Goal: Transaction & Acquisition: Purchase product/service

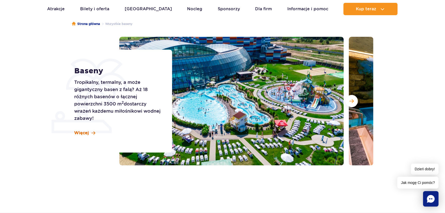
click at [86, 132] on span "Więcej" at bounding box center [81, 133] width 15 height 6
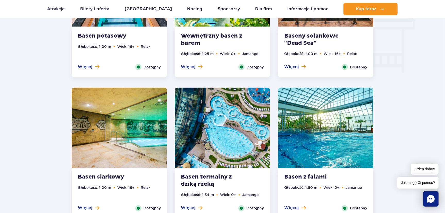
scroll to position [657, 0]
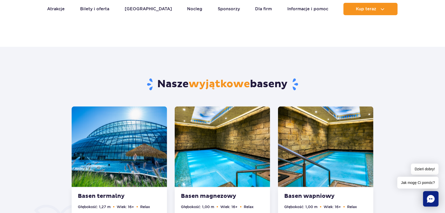
click at [98, 140] on img at bounding box center [119, 147] width 95 height 81
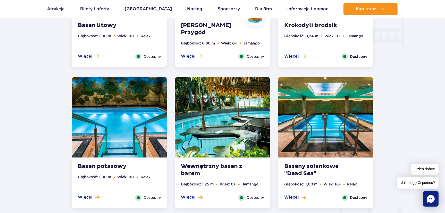
scroll to position [688, 0]
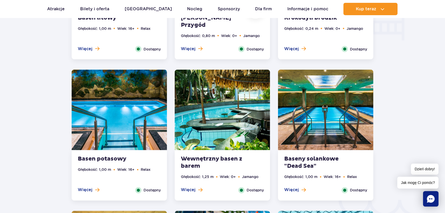
click at [117, 122] on img at bounding box center [119, 110] width 95 height 81
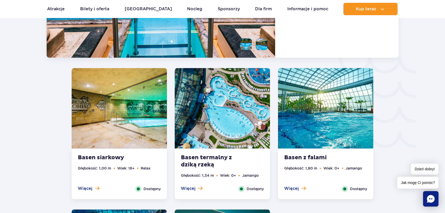
scroll to position [854, 0]
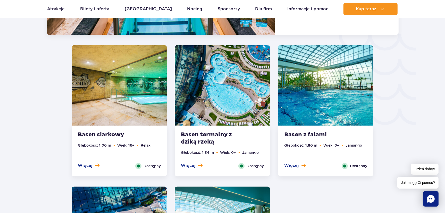
click at [319, 106] on img at bounding box center [325, 85] width 95 height 81
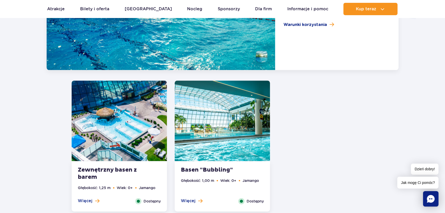
scroll to position [972, 0]
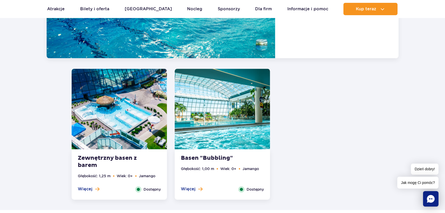
click at [138, 123] on img at bounding box center [119, 109] width 95 height 81
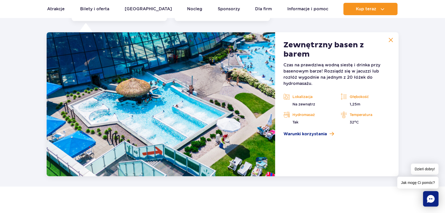
scroll to position [997, 0]
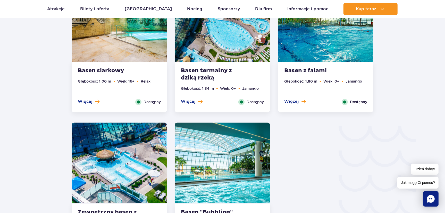
click at [230, 142] on img at bounding box center [222, 163] width 95 height 81
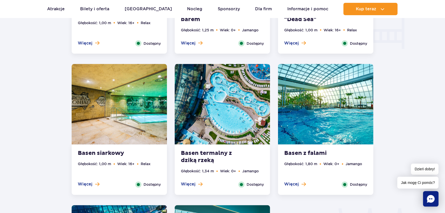
scroll to position [669, 0]
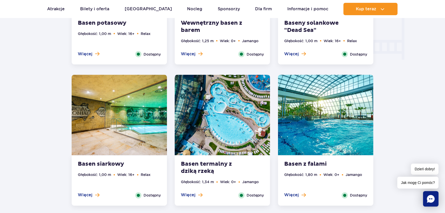
click at [131, 115] on img at bounding box center [119, 115] width 95 height 81
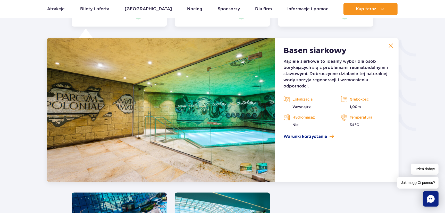
scroll to position [855, 0]
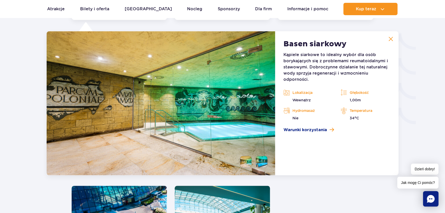
click at [131, 115] on img at bounding box center [161, 103] width 229 height 144
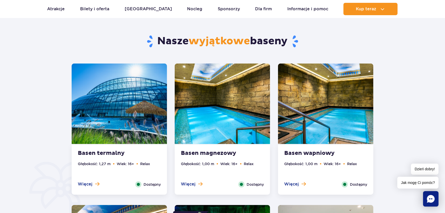
scroll to position [247, 0]
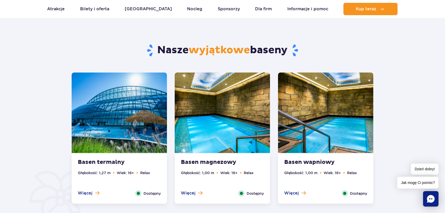
click at [118, 120] on img at bounding box center [119, 113] width 95 height 81
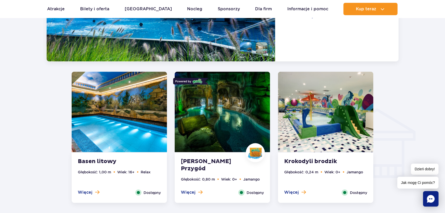
scroll to position [571, 0]
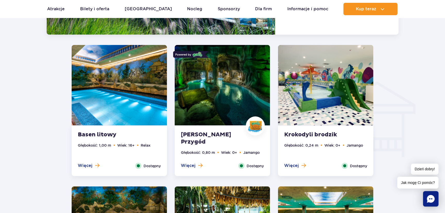
click at [246, 98] on img at bounding box center [222, 85] width 95 height 81
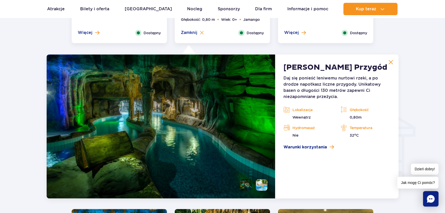
scroll to position [596, 0]
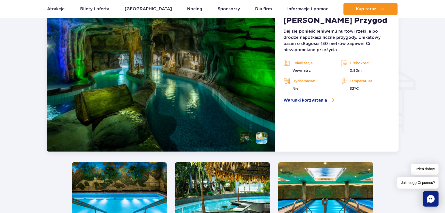
click at [172, 112] on img at bounding box center [161, 80] width 229 height 144
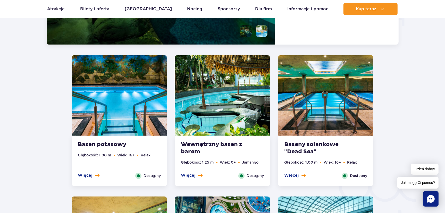
scroll to position [713, 0]
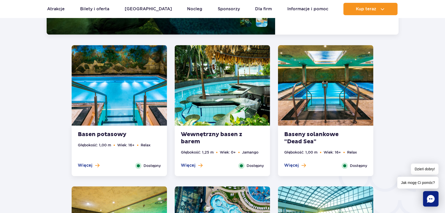
click at [309, 99] on img at bounding box center [325, 85] width 95 height 81
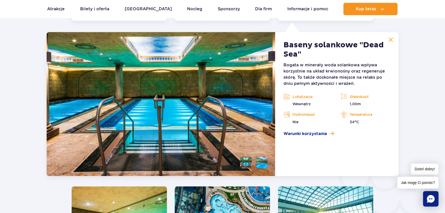
scroll to position [714, 0]
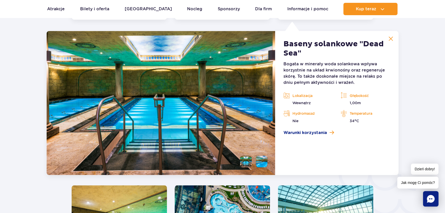
click at [262, 159] on li at bounding box center [262, 162] width 12 height 12
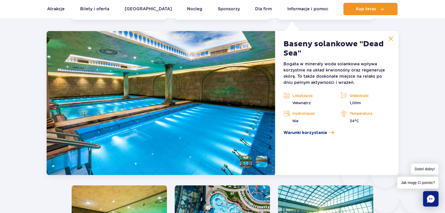
click at [246, 162] on li at bounding box center [246, 162] width 12 height 12
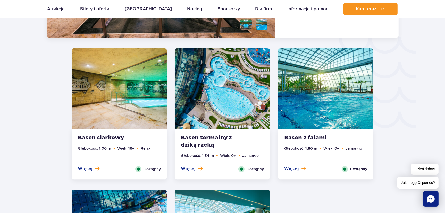
scroll to position [854, 0]
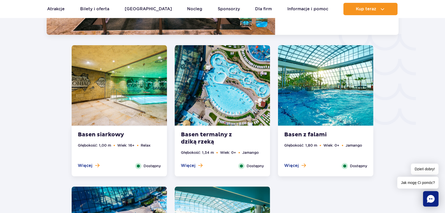
click at [112, 98] on img at bounding box center [119, 85] width 95 height 81
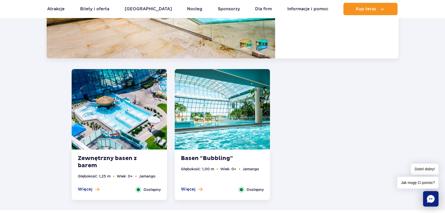
scroll to position [996, 0]
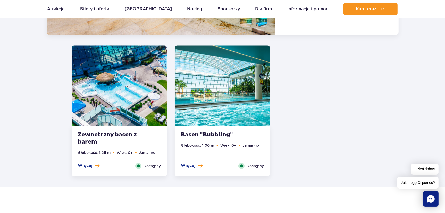
click at [116, 86] on img at bounding box center [119, 85] width 95 height 81
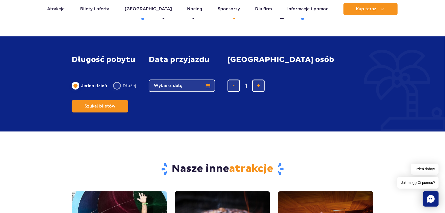
scroll to position [1207, 0]
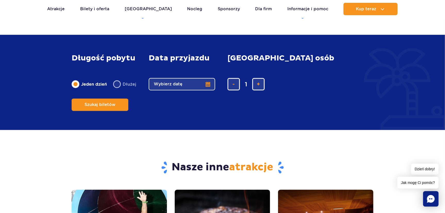
click at [206, 90] on button "Wybierz datę" at bounding box center [182, 84] width 66 height 12
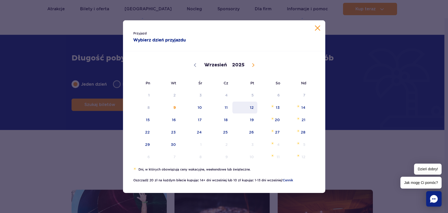
click at [250, 106] on span "12" at bounding box center [245, 108] width 26 height 12
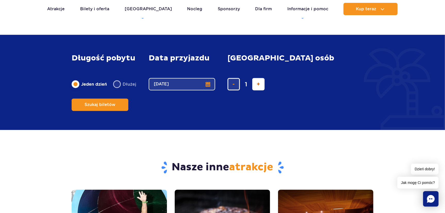
click at [259, 84] on span "dodaj bilet" at bounding box center [258, 84] width 3 height 0
type input "2"
click at [113, 102] on span "Szukaj biletów" at bounding box center [97, 104] width 31 height 5
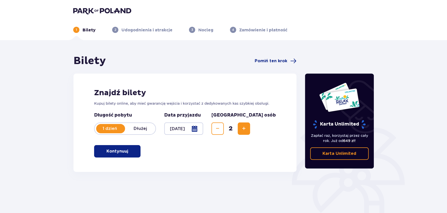
click at [122, 152] on p "Kontynuuj" at bounding box center [117, 152] width 22 height 6
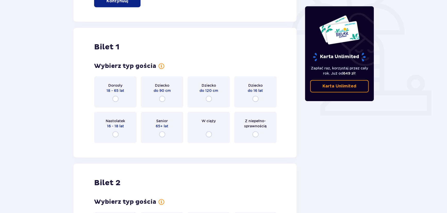
scroll to position [172, 0]
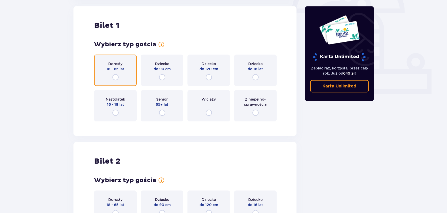
click at [114, 77] on input "radio" at bounding box center [115, 77] width 6 height 6
radio input "true"
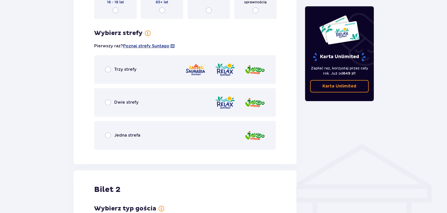
scroll to position [274, 0]
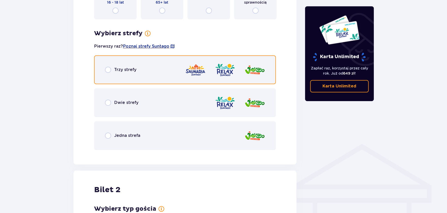
click at [110, 70] on input "radio" at bounding box center [108, 70] width 6 height 6
radio input "true"
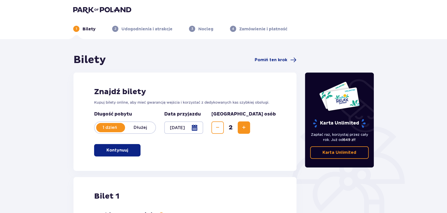
scroll to position [0, 0]
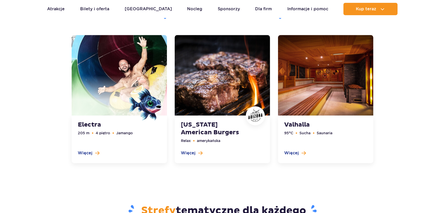
scroll to position [1207, 0]
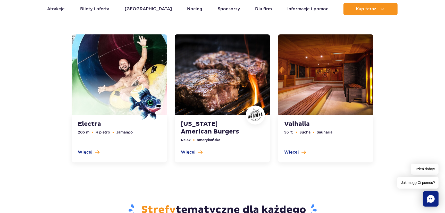
click at [123, 79] on span at bounding box center [119, 95] width 95 height 40
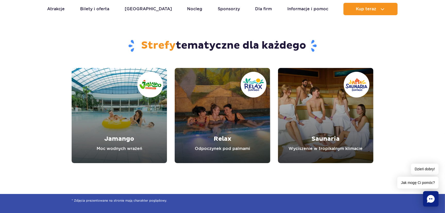
scroll to position [1395, 0]
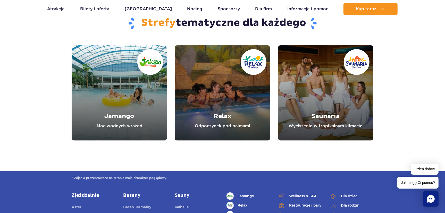
click at [119, 106] on link "Jamango" at bounding box center [119, 92] width 95 height 95
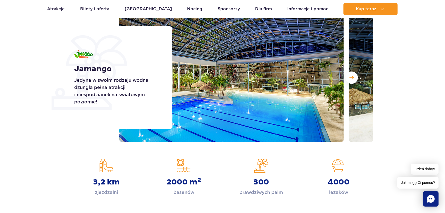
scroll to position [47, 0]
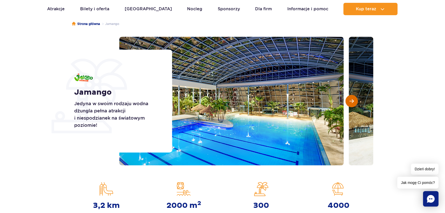
click at [352, 102] on span "Następny slajd" at bounding box center [351, 101] width 4 height 5
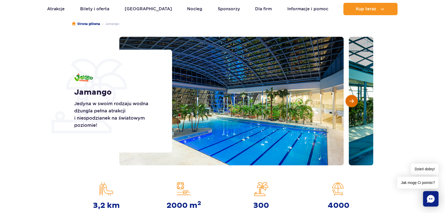
click at [352, 102] on span "Następny slajd" at bounding box center [351, 101] width 4 height 5
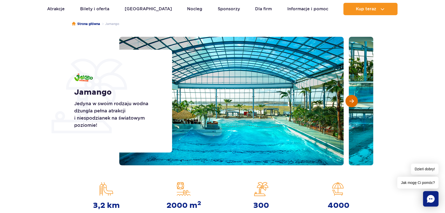
click at [352, 102] on span "Następny slajd" at bounding box center [351, 101] width 4 height 5
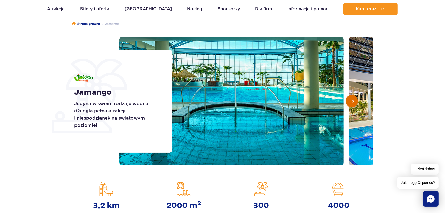
click at [352, 102] on span "Następny slajd" at bounding box center [351, 101] width 4 height 5
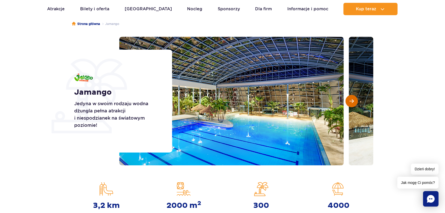
click at [352, 102] on span "Następny slajd" at bounding box center [351, 101] width 4 height 5
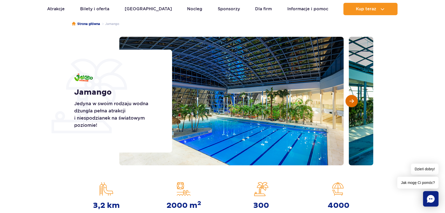
click at [351, 98] on button "Następny slajd" at bounding box center [351, 101] width 12 height 12
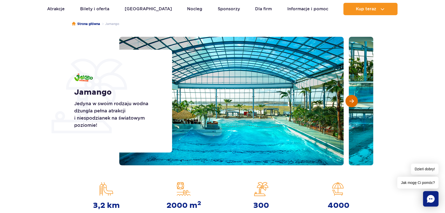
click at [351, 98] on button "Następny slajd" at bounding box center [351, 101] width 12 height 12
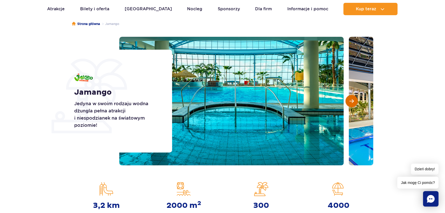
click at [351, 98] on button "Następny slajd" at bounding box center [351, 101] width 12 height 12
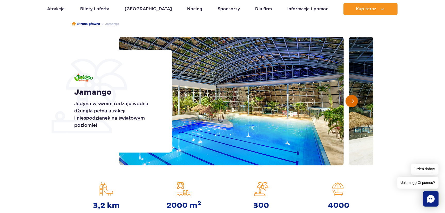
click at [351, 98] on button "Następny slajd" at bounding box center [351, 101] width 12 height 12
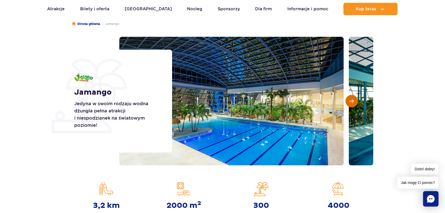
click at [351, 98] on button "Następny slajd" at bounding box center [351, 101] width 12 height 12
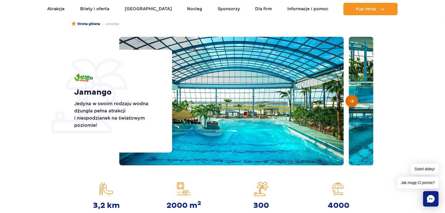
click at [351, 98] on button "Następny slajd" at bounding box center [351, 101] width 12 height 12
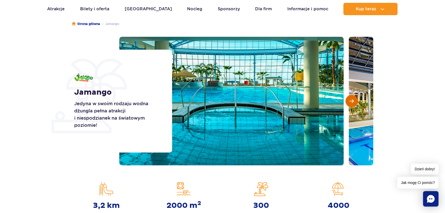
click at [351, 98] on button "Następny slajd" at bounding box center [351, 101] width 12 height 12
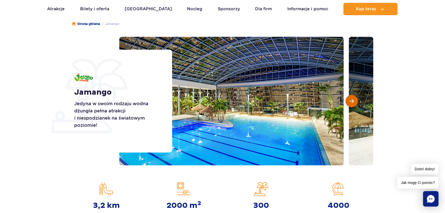
click at [351, 98] on button "Następny slajd" at bounding box center [351, 101] width 12 height 12
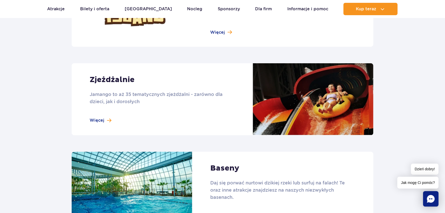
scroll to position [421, 0]
click at [326, 98] on link at bounding box center [223, 100] width 302 height 72
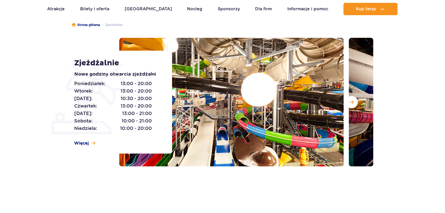
scroll to position [47, 0]
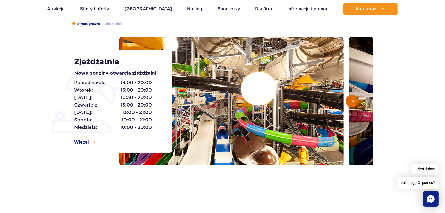
click at [352, 99] on span "Następny slajd" at bounding box center [351, 101] width 4 height 5
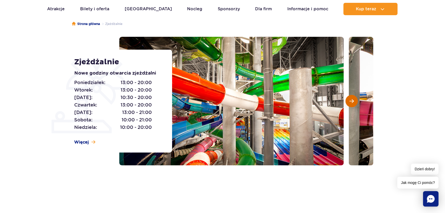
click at [352, 99] on span "Następny slajd" at bounding box center [351, 101] width 4 height 5
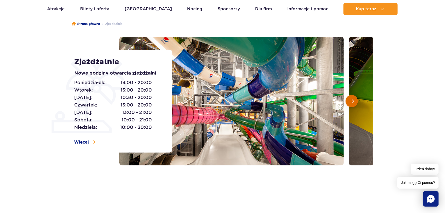
click at [352, 99] on span "Następny slajd" at bounding box center [351, 101] width 4 height 5
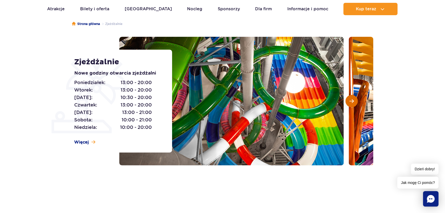
click at [352, 99] on span "Następny slajd" at bounding box center [351, 101] width 4 height 5
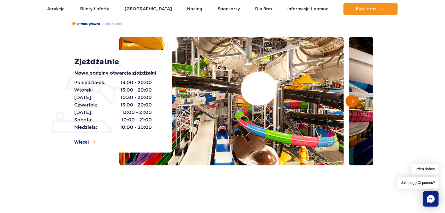
click at [352, 99] on span "Następny slajd" at bounding box center [351, 101] width 4 height 5
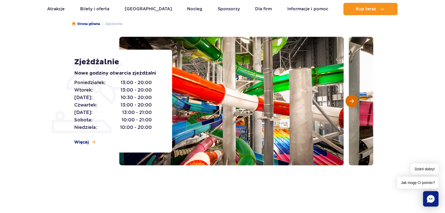
click at [352, 99] on span "Następny slajd" at bounding box center [351, 101] width 4 height 5
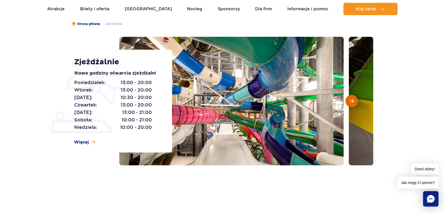
click at [352, 99] on span "Następny slajd" at bounding box center [351, 101] width 4 height 5
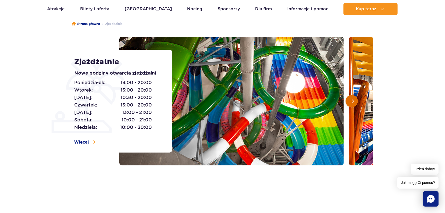
click at [352, 99] on span "Następny slajd" at bounding box center [351, 101] width 4 height 5
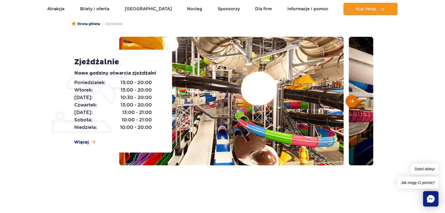
click at [352, 99] on span "Następny slajd" at bounding box center [351, 101] width 4 height 5
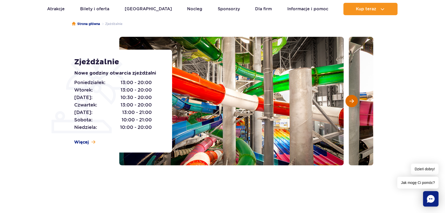
click at [352, 99] on span "Następny slajd" at bounding box center [351, 101] width 4 height 5
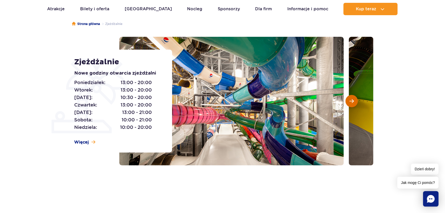
click at [352, 99] on span "Następny slajd" at bounding box center [351, 101] width 4 height 5
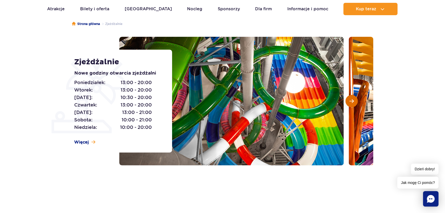
click at [352, 99] on span "Następny slajd" at bounding box center [351, 101] width 4 height 5
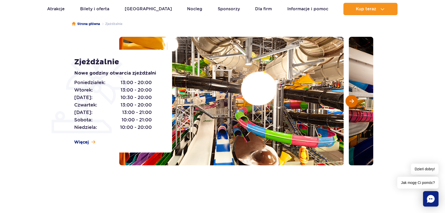
click at [352, 99] on span "Następny slajd" at bounding box center [351, 101] width 4 height 5
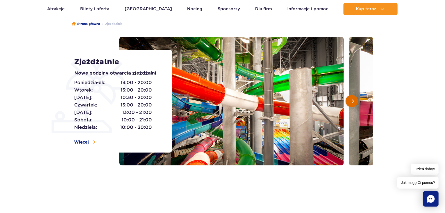
click at [352, 99] on span "Następny slajd" at bounding box center [351, 101] width 4 height 5
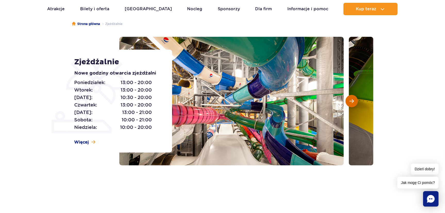
click at [352, 99] on span "Następny slajd" at bounding box center [351, 101] width 4 height 5
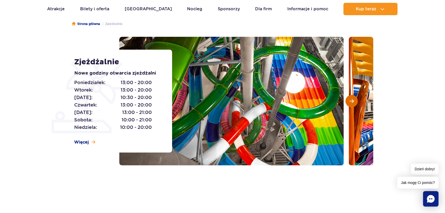
click at [352, 99] on span "Następny slajd" at bounding box center [351, 101] width 4 height 5
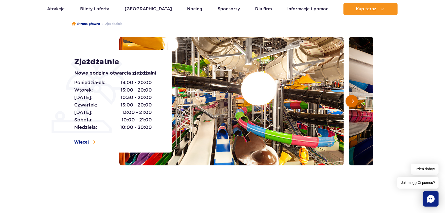
click at [352, 99] on span "Następny slajd" at bounding box center [351, 101] width 4 height 5
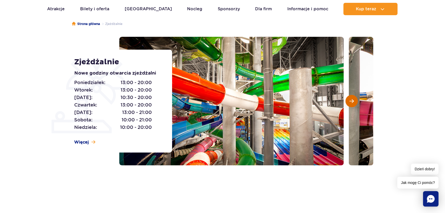
click at [352, 99] on span "Następny slajd" at bounding box center [351, 101] width 4 height 5
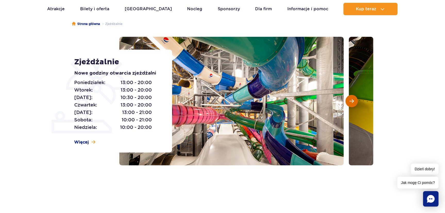
click at [352, 99] on span "Następny slajd" at bounding box center [351, 101] width 4 height 5
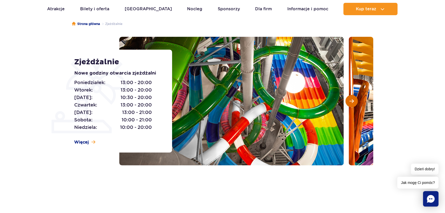
click at [352, 99] on span "Następny slajd" at bounding box center [351, 101] width 4 height 5
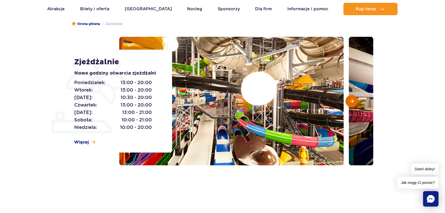
click at [352, 99] on span "Następny slajd" at bounding box center [351, 101] width 4 height 5
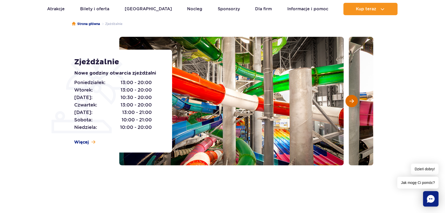
click at [352, 99] on span "Następny slajd" at bounding box center [351, 101] width 4 height 5
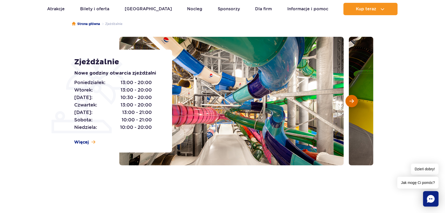
click at [352, 99] on span "Następny slajd" at bounding box center [351, 101] width 4 height 5
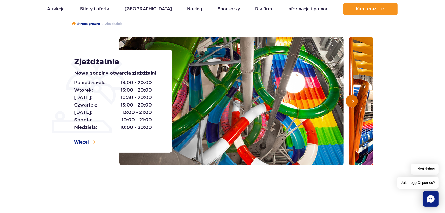
click at [352, 99] on span "Następny slajd" at bounding box center [351, 101] width 4 height 5
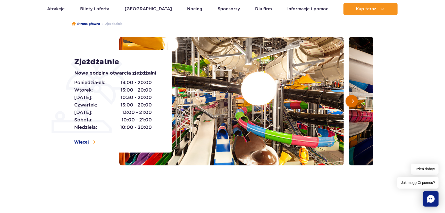
click at [352, 99] on span "Następny slajd" at bounding box center [351, 101] width 4 height 5
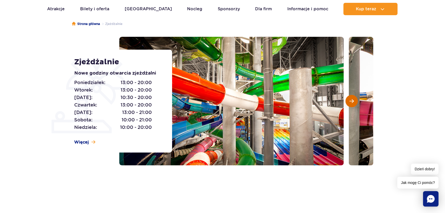
click at [352, 99] on span "Następny slajd" at bounding box center [351, 101] width 4 height 5
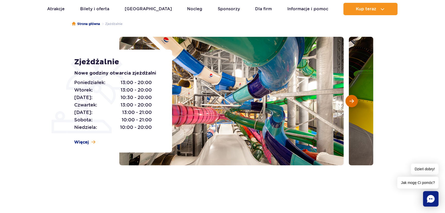
click at [352, 99] on span "Następny slajd" at bounding box center [351, 101] width 4 height 5
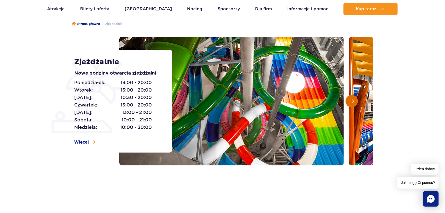
click at [352, 99] on span "Następny slajd" at bounding box center [351, 101] width 4 height 5
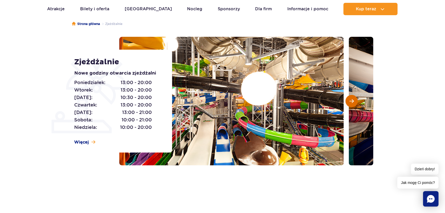
click at [352, 99] on span "Następny slajd" at bounding box center [351, 101] width 4 height 5
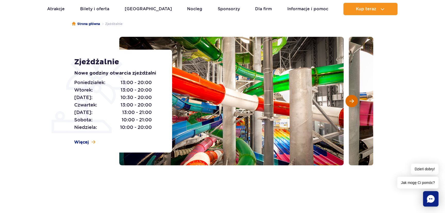
click at [352, 99] on span "Następny slajd" at bounding box center [351, 101] width 4 height 5
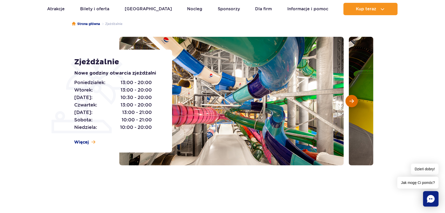
click at [352, 99] on span "Następny slajd" at bounding box center [351, 101] width 4 height 5
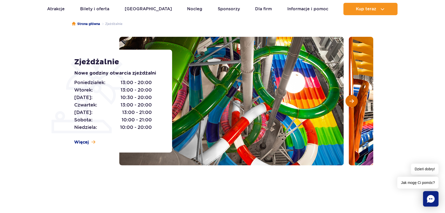
click at [352, 99] on span "Następny slajd" at bounding box center [351, 101] width 4 height 5
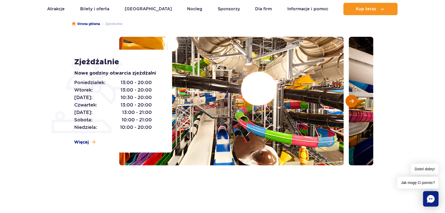
click at [352, 99] on span "Następny slajd" at bounding box center [351, 101] width 4 height 5
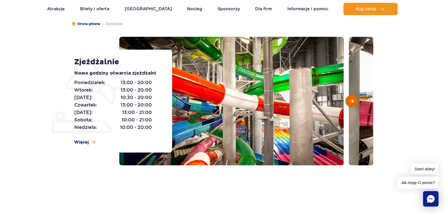
click at [352, 99] on span "Następny slajd" at bounding box center [351, 101] width 4 height 5
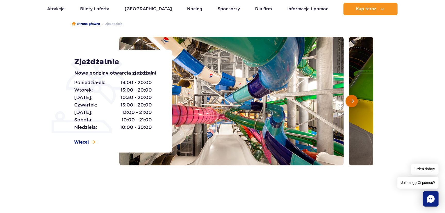
click at [352, 99] on span "Następny slajd" at bounding box center [351, 101] width 4 height 5
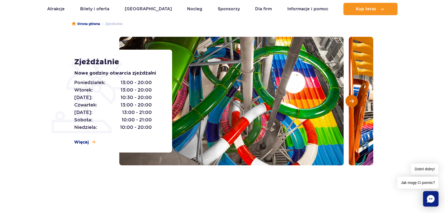
click at [352, 98] on button "Następny slajd" at bounding box center [351, 101] width 12 height 12
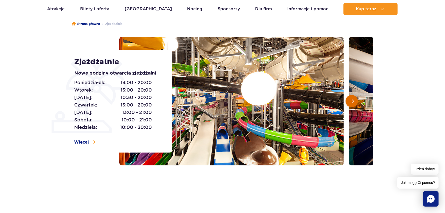
click at [350, 97] on button "Następny slajd" at bounding box center [351, 101] width 12 height 12
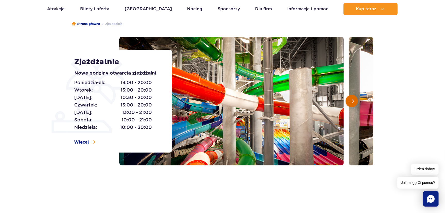
click at [350, 99] on span "Następny slajd" at bounding box center [351, 101] width 4 height 5
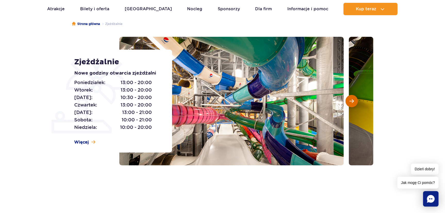
click at [350, 99] on span "Następny slajd" at bounding box center [351, 101] width 4 height 5
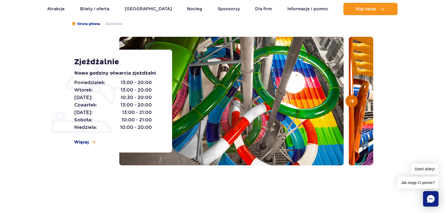
click at [350, 99] on span "Następny slajd" at bounding box center [351, 101] width 4 height 5
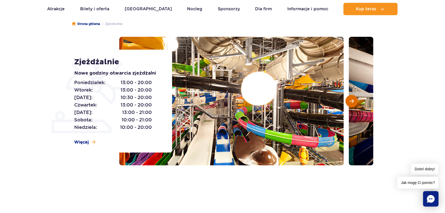
click at [350, 99] on span "Następny slajd" at bounding box center [351, 101] width 4 height 5
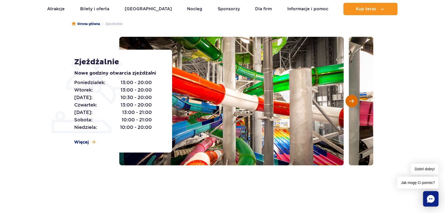
click at [350, 99] on span "Następny slajd" at bounding box center [351, 101] width 4 height 5
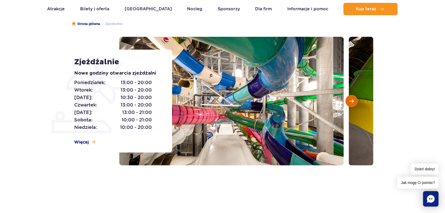
click at [350, 99] on span "Następny slajd" at bounding box center [351, 101] width 4 height 5
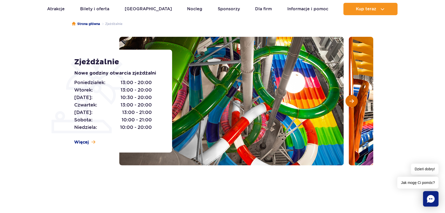
click at [350, 99] on span "Następny slajd" at bounding box center [351, 101] width 4 height 5
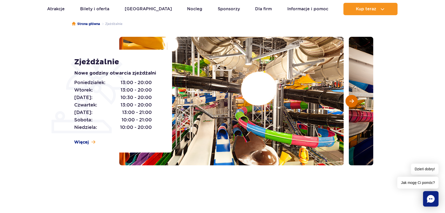
click at [350, 99] on span "Następny slajd" at bounding box center [351, 101] width 4 height 5
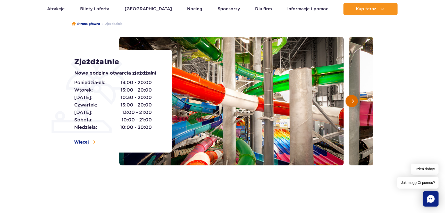
click at [350, 99] on span "Następny slajd" at bounding box center [351, 101] width 4 height 5
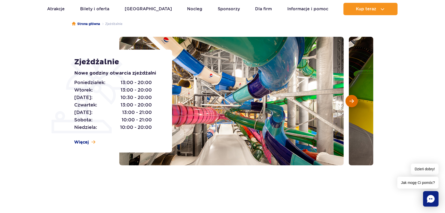
click at [350, 99] on span "Następny slajd" at bounding box center [351, 101] width 4 height 5
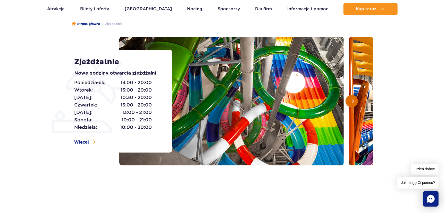
click at [350, 99] on span "Następny slajd" at bounding box center [351, 101] width 4 height 5
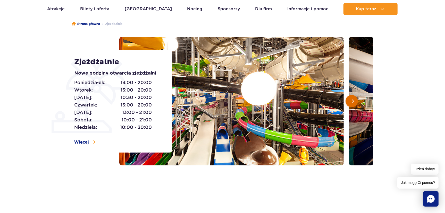
click at [350, 99] on span "Następny slajd" at bounding box center [351, 101] width 4 height 5
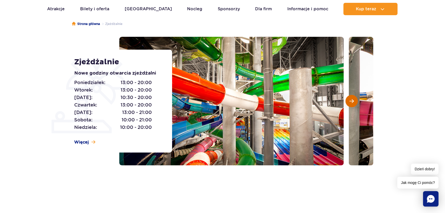
click at [350, 99] on span "Następny slajd" at bounding box center [351, 101] width 4 height 5
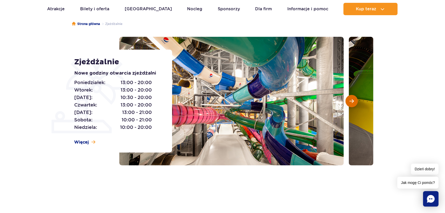
click at [350, 99] on span "Następny slajd" at bounding box center [351, 101] width 4 height 5
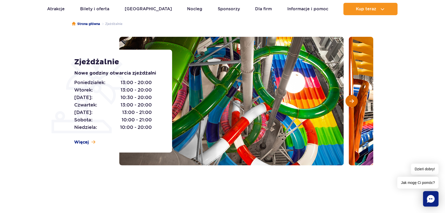
click at [350, 99] on span "Następny slajd" at bounding box center [351, 101] width 4 height 5
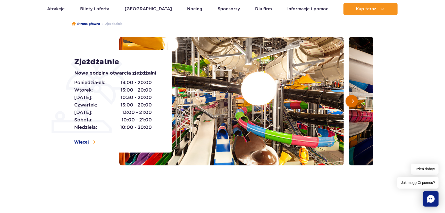
click at [350, 99] on span "Następny slajd" at bounding box center [351, 101] width 4 height 5
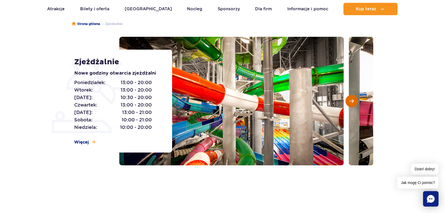
click at [350, 99] on span "Następny slajd" at bounding box center [351, 101] width 4 height 5
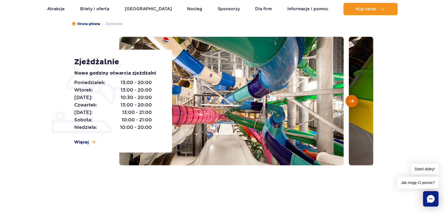
click at [350, 99] on span "Następny slajd" at bounding box center [351, 101] width 4 height 5
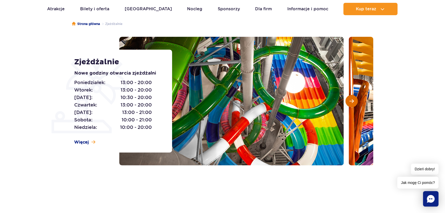
click at [350, 99] on span "Następny slajd" at bounding box center [351, 101] width 4 height 5
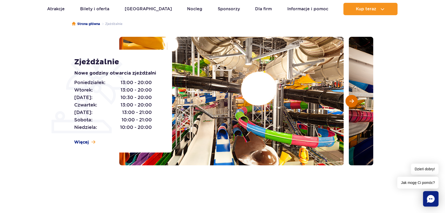
click at [350, 99] on span "Następny slajd" at bounding box center [351, 101] width 4 height 5
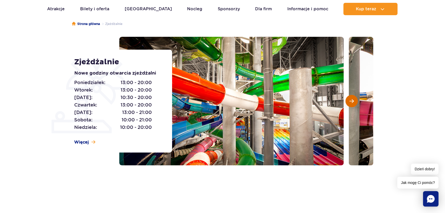
click at [350, 99] on span "Następny slajd" at bounding box center [351, 101] width 4 height 5
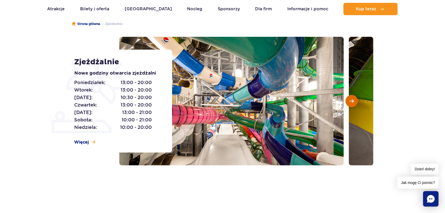
click at [350, 99] on span "Następny slajd" at bounding box center [351, 101] width 4 height 5
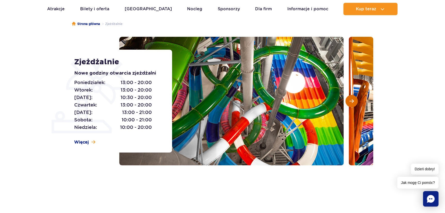
click at [350, 99] on span "Następny slajd" at bounding box center [351, 101] width 4 height 5
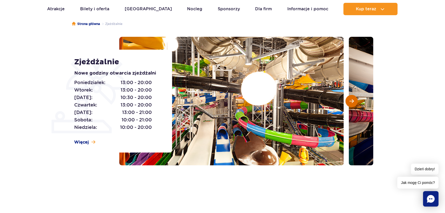
click at [350, 99] on span "Następny slajd" at bounding box center [351, 101] width 4 height 5
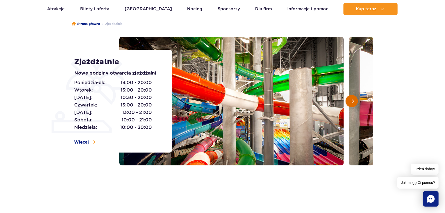
click at [350, 99] on span "Następny slajd" at bounding box center [351, 101] width 4 height 5
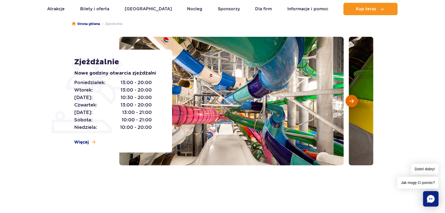
click at [350, 99] on span "Następny slajd" at bounding box center [351, 101] width 4 height 5
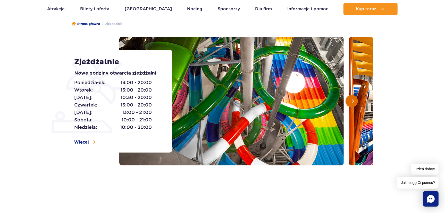
click at [350, 99] on span "Następny slajd" at bounding box center [351, 101] width 4 height 5
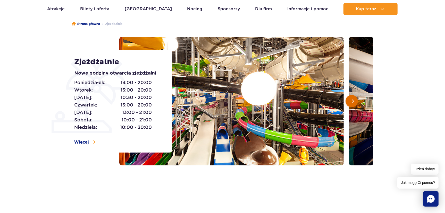
click at [350, 99] on span "Następny slajd" at bounding box center [351, 101] width 4 height 5
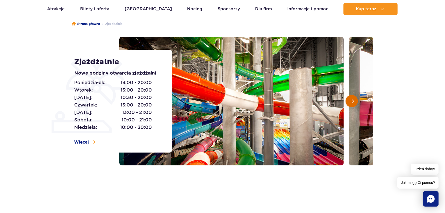
click at [350, 99] on span "Następny slajd" at bounding box center [351, 101] width 4 height 5
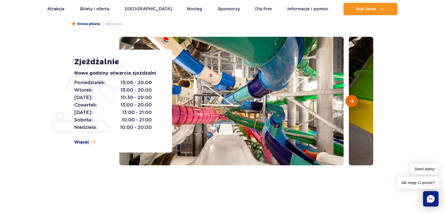
click at [350, 99] on span "Następny slajd" at bounding box center [351, 101] width 4 height 5
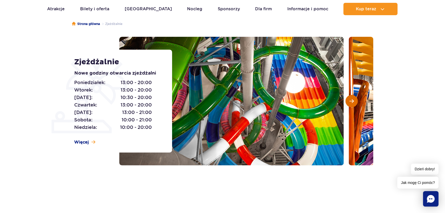
click at [350, 99] on span "Następny slajd" at bounding box center [351, 101] width 4 height 5
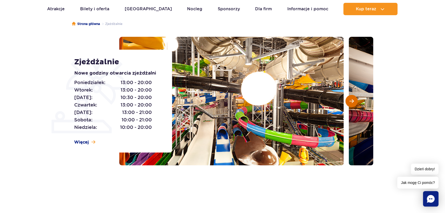
click at [350, 99] on span "Następny slajd" at bounding box center [351, 101] width 4 height 5
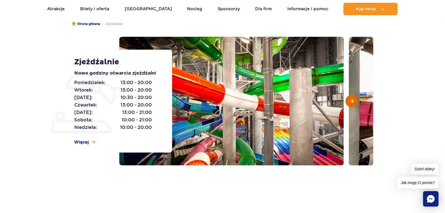
click at [350, 99] on span "Następny slajd" at bounding box center [351, 101] width 4 height 5
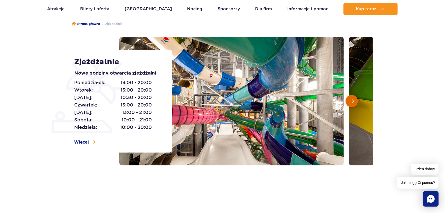
click at [350, 99] on span "Następny slajd" at bounding box center [351, 101] width 4 height 5
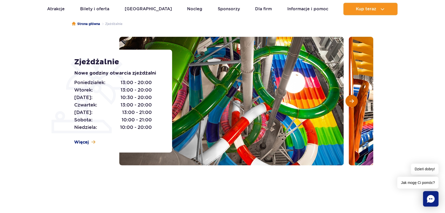
click at [350, 99] on span "Następny slajd" at bounding box center [351, 101] width 4 height 5
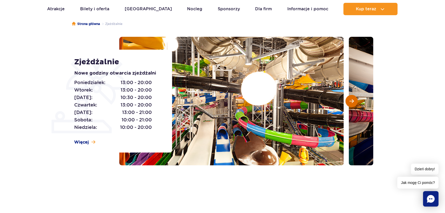
click at [350, 99] on span "Następny slajd" at bounding box center [351, 101] width 4 height 5
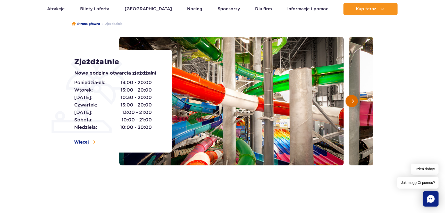
click at [350, 99] on span "Następny slajd" at bounding box center [351, 101] width 4 height 5
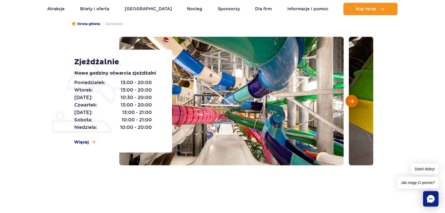
click at [350, 99] on span "Następny slajd" at bounding box center [351, 101] width 4 height 5
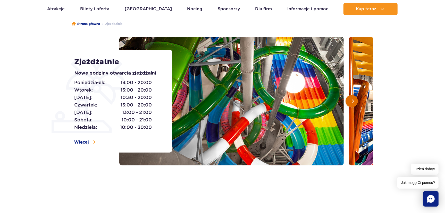
click at [350, 99] on span "Następny slajd" at bounding box center [351, 101] width 4 height 5
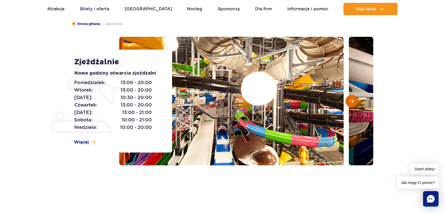
click at [350, 99] on span "Następny slajd" at bounding box center [351, 101] width 4 height 5
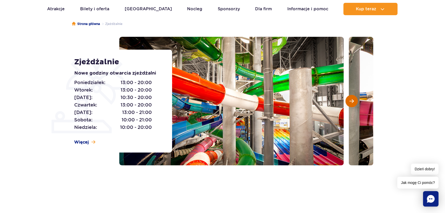
click at [350, 99] on span "Następny slajd" at bounding box center [351, 101] width 4 height 5
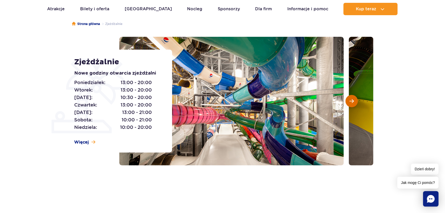
click at [350, 99] on span "Następny slajd" at bounding box center [351, 101] width 4 height 5
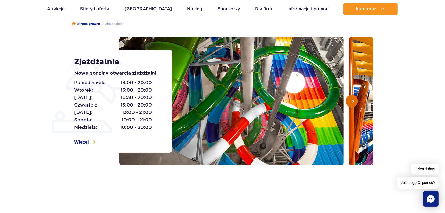
click at [350, 99] on span "Następny slajd" at bounding box center [351, 101] width 4 height 5
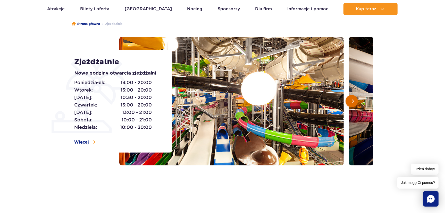
click at [350, 99] on span "Następny slajd" at bounding box center [351, 101] width 4 height 5
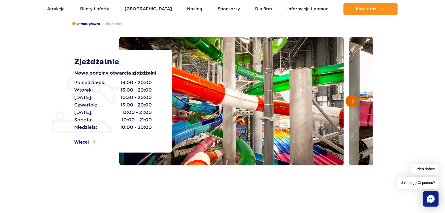
click at [350, 99] on span "Następny slajd" at bounding box center [351, 101] width 4 height 5
